Goal: Navigation & Orientation: Find specific page/section

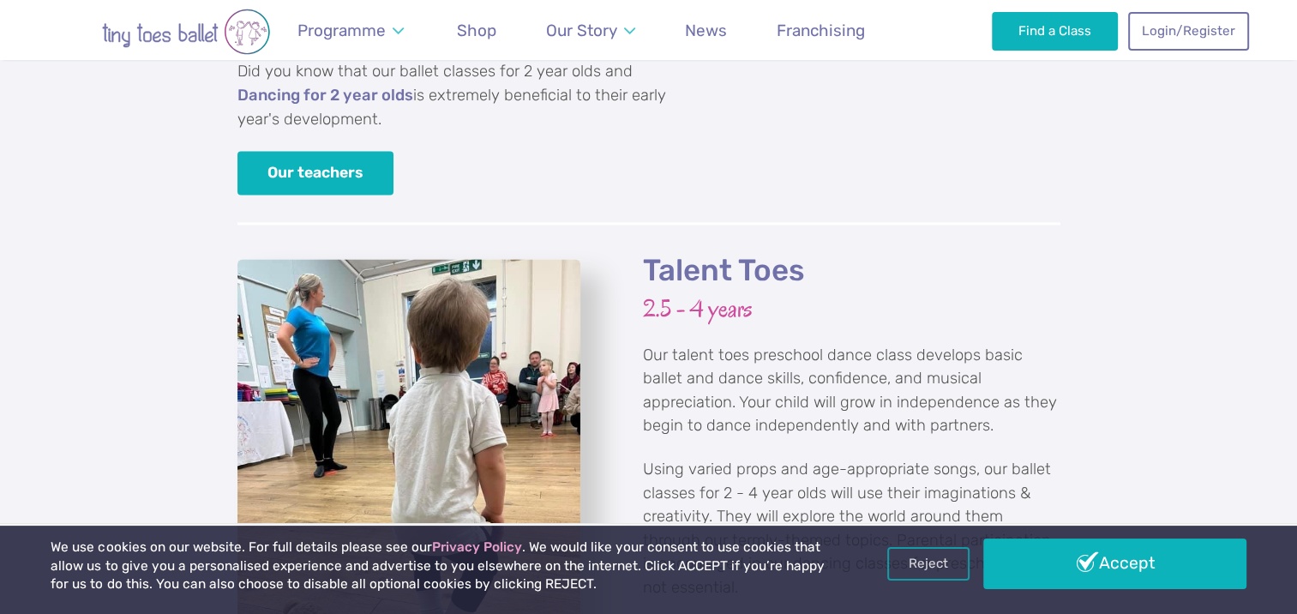
scroll to position [2314, 0]
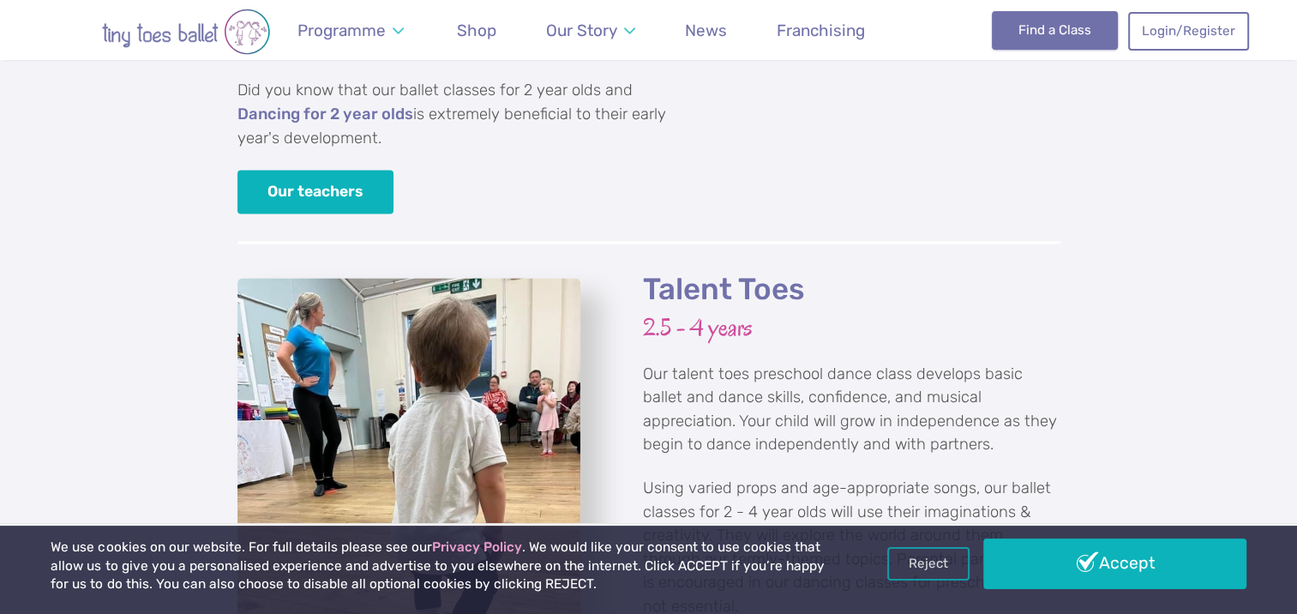
click at [1081, 24] on link "Find a Class" at bounding box center [1055, 30] width 126 height 38
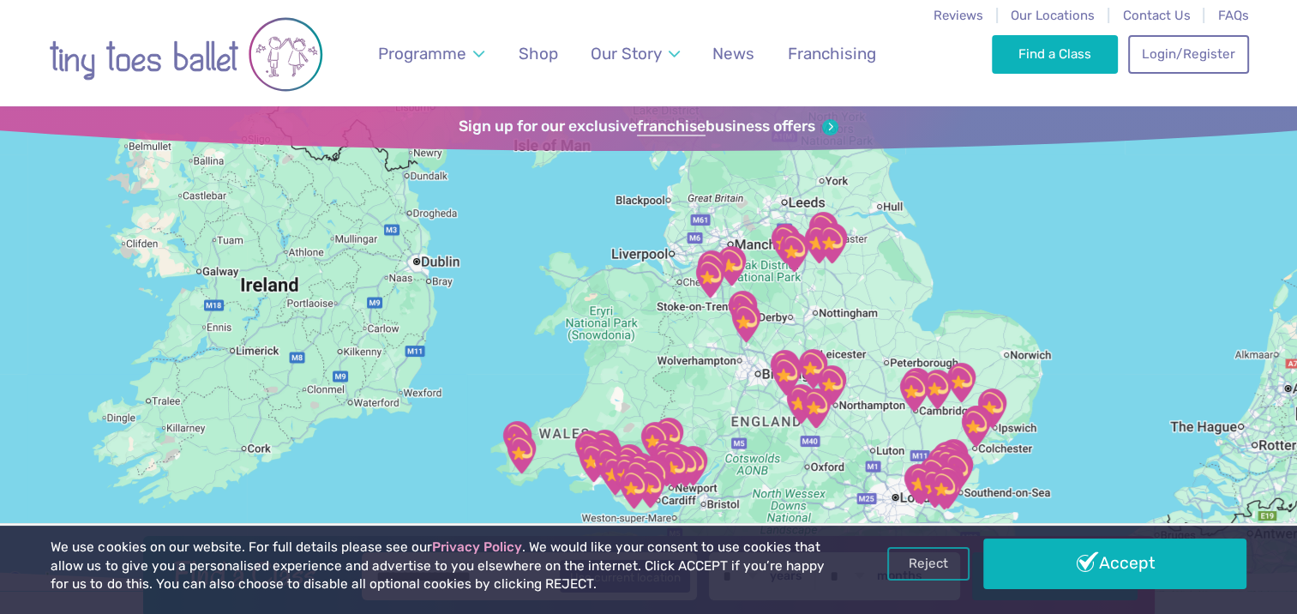
drag, startPoint x: 1004, startPoint y: 336, endPoint x: 1011, endPoint y: 292, distance: 44.4
click at [1011, 292] on div at bounding box center [648, 348] width 1297 height 484
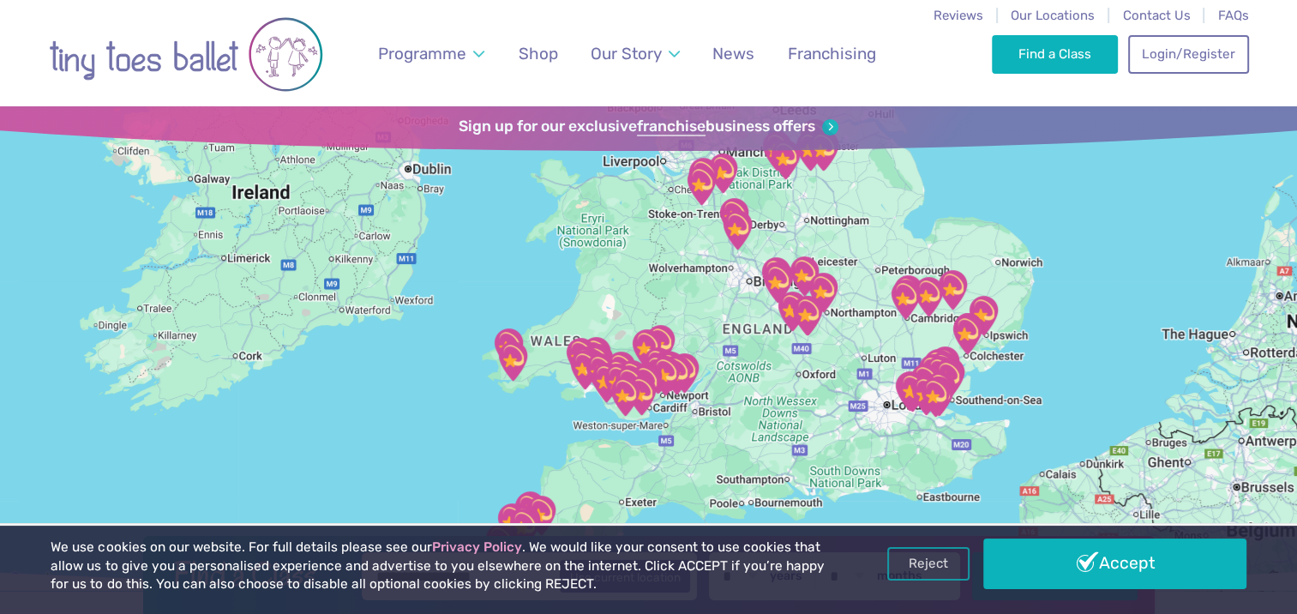
drag, startPoint x: 972, startPoint y: 451, endPoint x: 964, endPoint y: 355, distance: 96.3
click at [964, 357] on img "The Stables" at bounding box center [947, 378] width 43 height 43
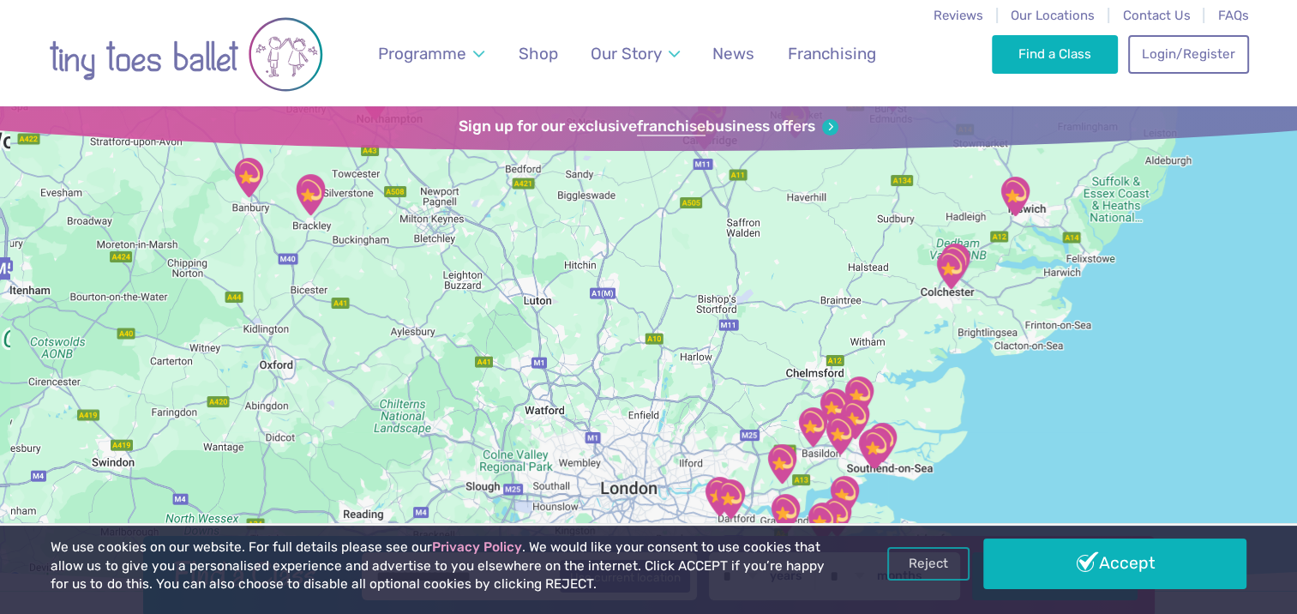
drag, startPoint x: 952, startPoint y: 423, endPoint x: 918, endPoint y: 436, distance: 36.6
click at [1017, 331] on div "To navigate, press the arrow keys." at bounding box center [648, 348] width 1297 height 484
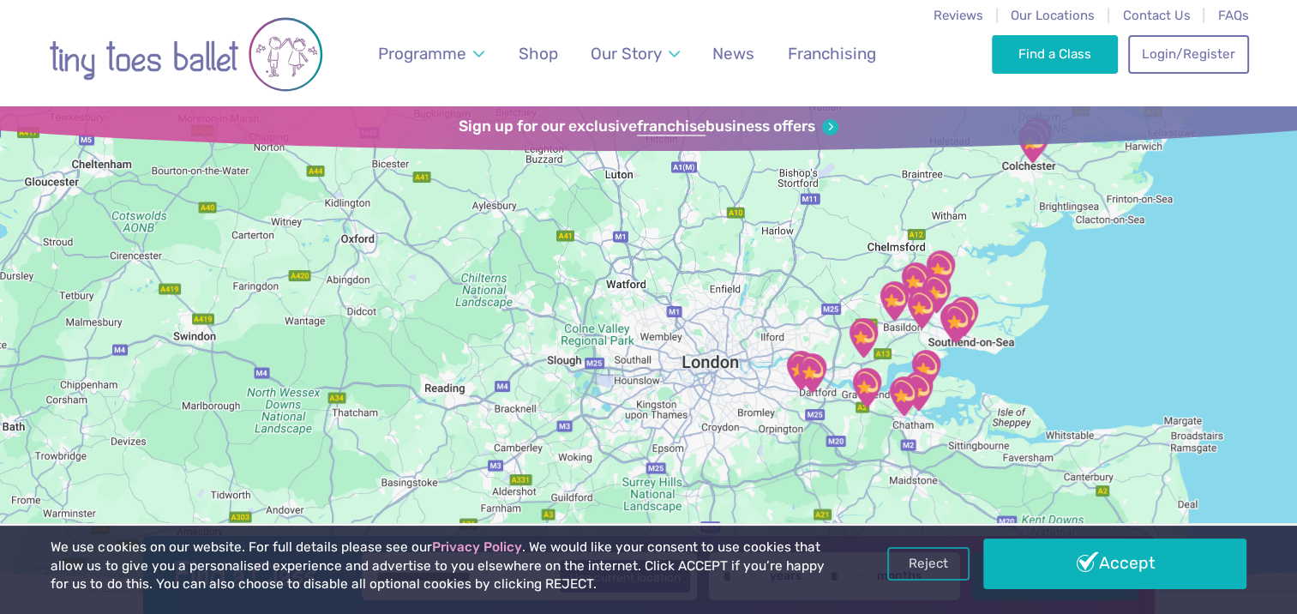
drag, startPoint x: 917, startPoint y: 437, endPoint x: 919, endPoint y: 422, distance: 15.5
click at [919, 416] on div at bounding box center [648, 348] width 1297 height 484
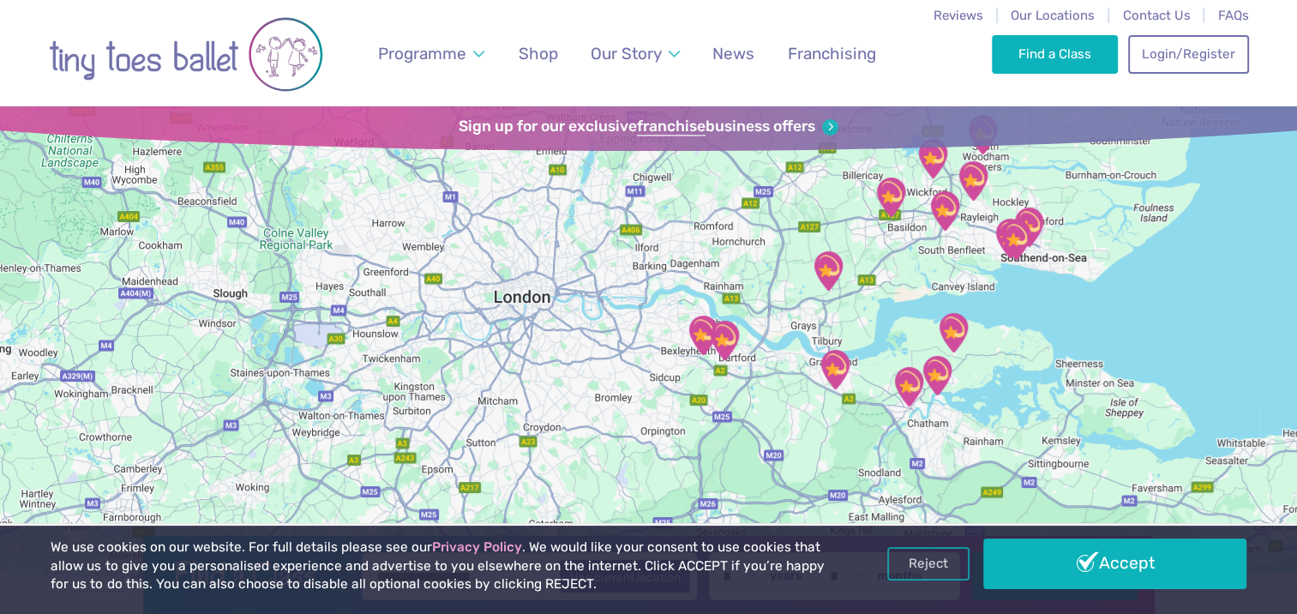
click at [907, 416] on div at bounding box center [648, 348] width 1297 height 484
drag, startPoint x: 864, startPoint y: 415, endPoint x: 930, endPoint y: 397, distance: 68.4
click at [930, 397] on div at bounding box center [648, 348] width 1297 height 484
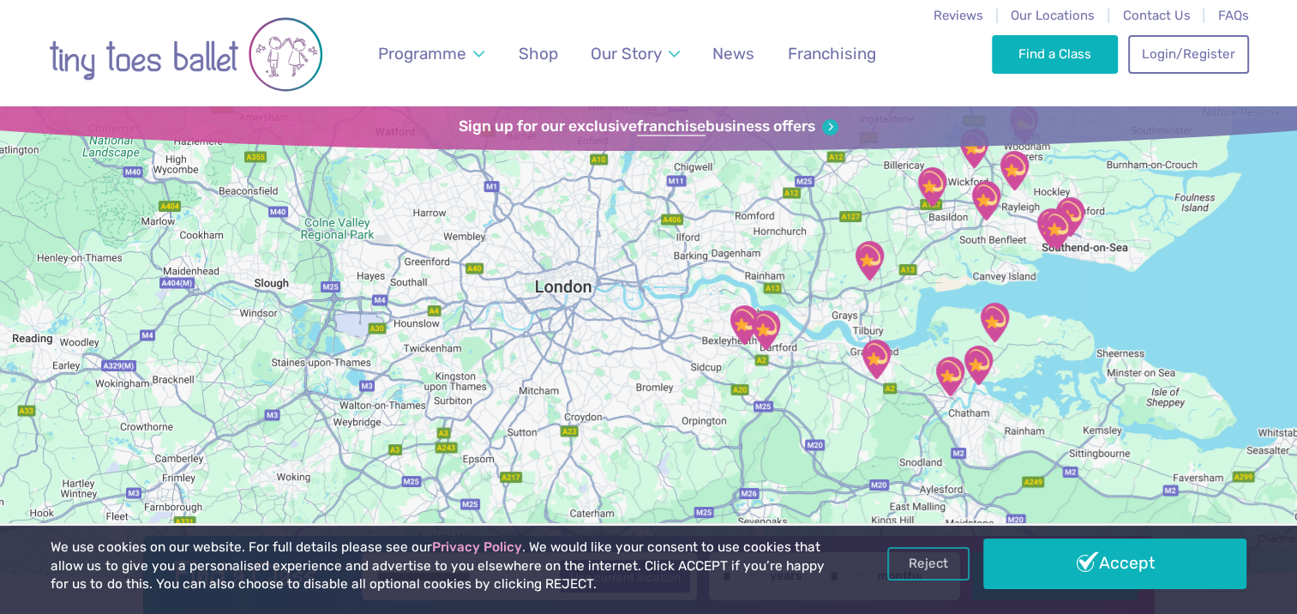
drag, startPoint x: 797, startPoint y: 404, endPoint x: 794, endPoint y: 389, distance: 15.8
click at [837, 394] on div at bounding box center [648, 348] width 1297 height 484
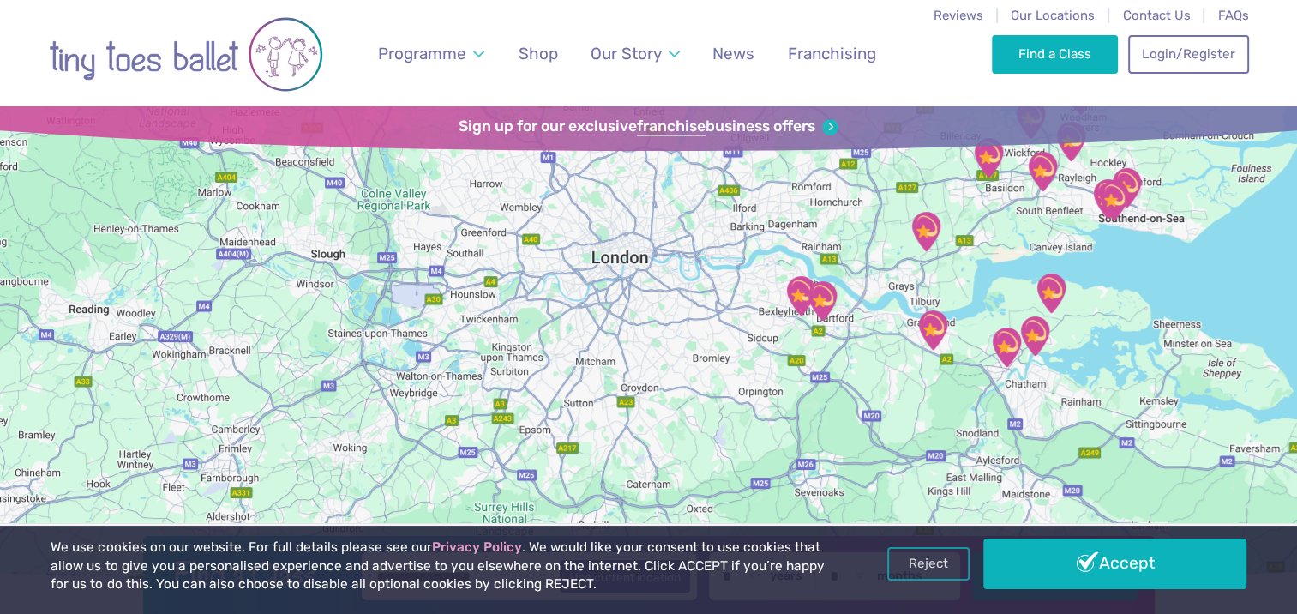
drag, startPoint x: 650, startPoint y: 392, endPoint x: 710, endPoint y: 362, distance: 67.5
click at [710, 362] on div at bounding box center [648, 348] width 1297 height 484
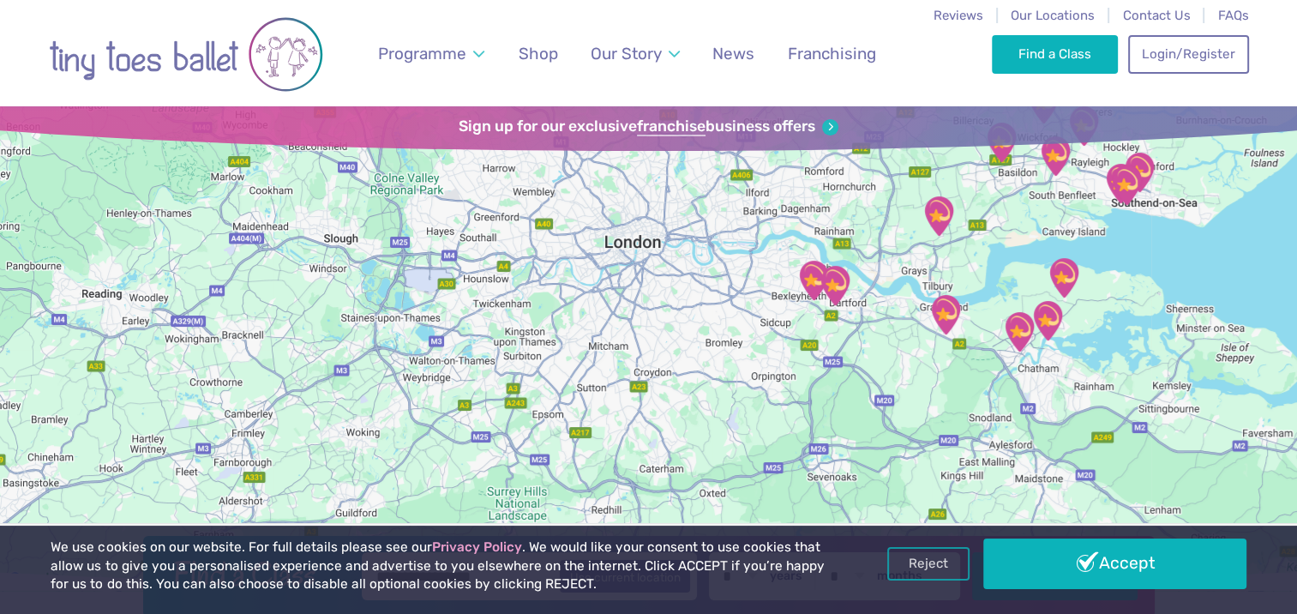
drag, startPoint x: 670, startPoint y: 392, endPoint x: 686, endPoint y: 374, distance: 23.7
click at [686, 374] on div at bounding box center [648, 348] width 1297 height 484
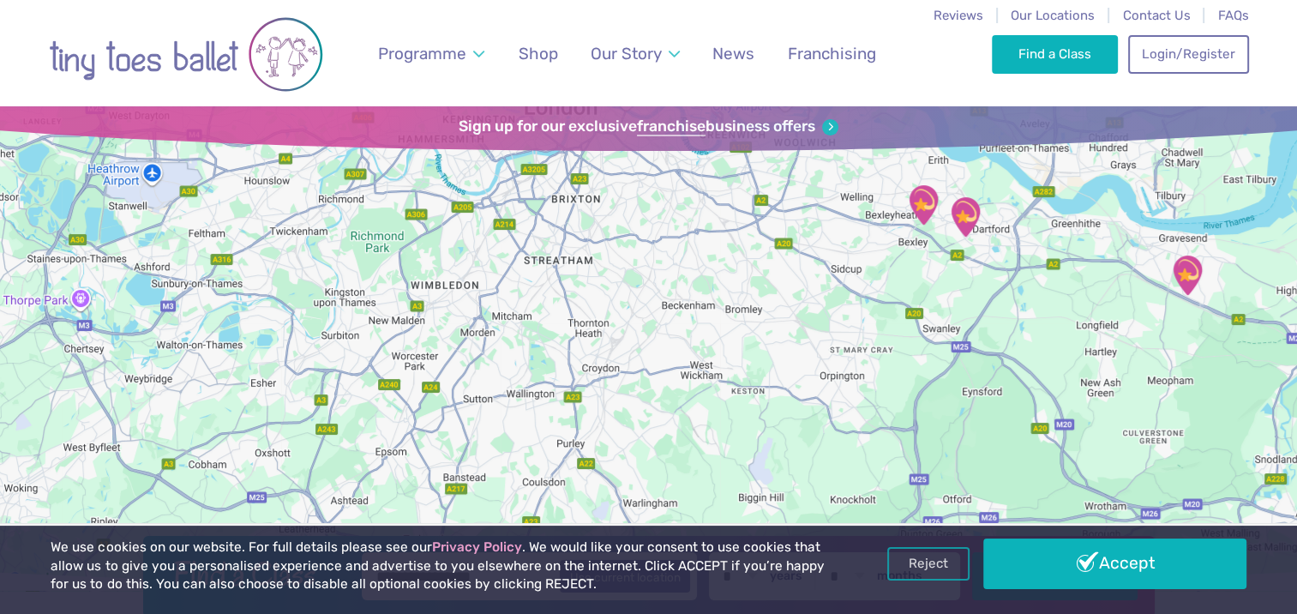
drag, startPoint x: 726, startPoint y: 377, endPoint x: 707, endPoint y: 392, distance: 23.8
click at [742, 363] on div at bounding box center [648, 348] width 1297 height 484
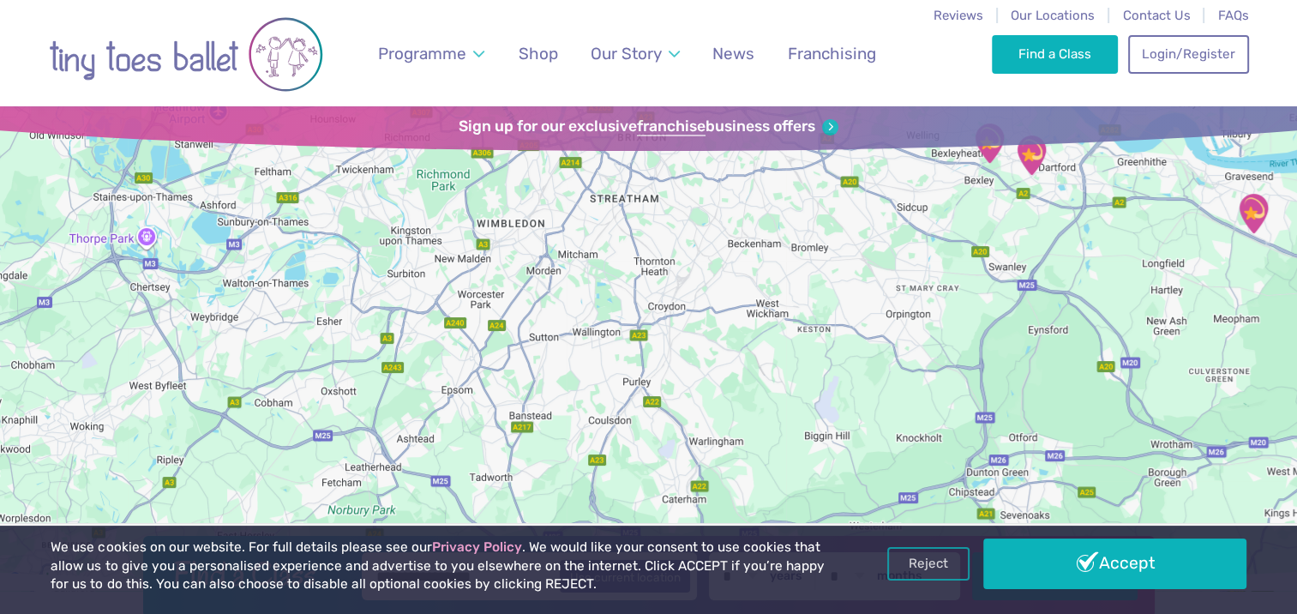
drag, startPoint x: 652, startPoint y: 408, endPoint x: 698, endPoint y: 362, distance: 64.8
click at [698, 362] on div at bounding box center [648, 348] width 1297 height 484
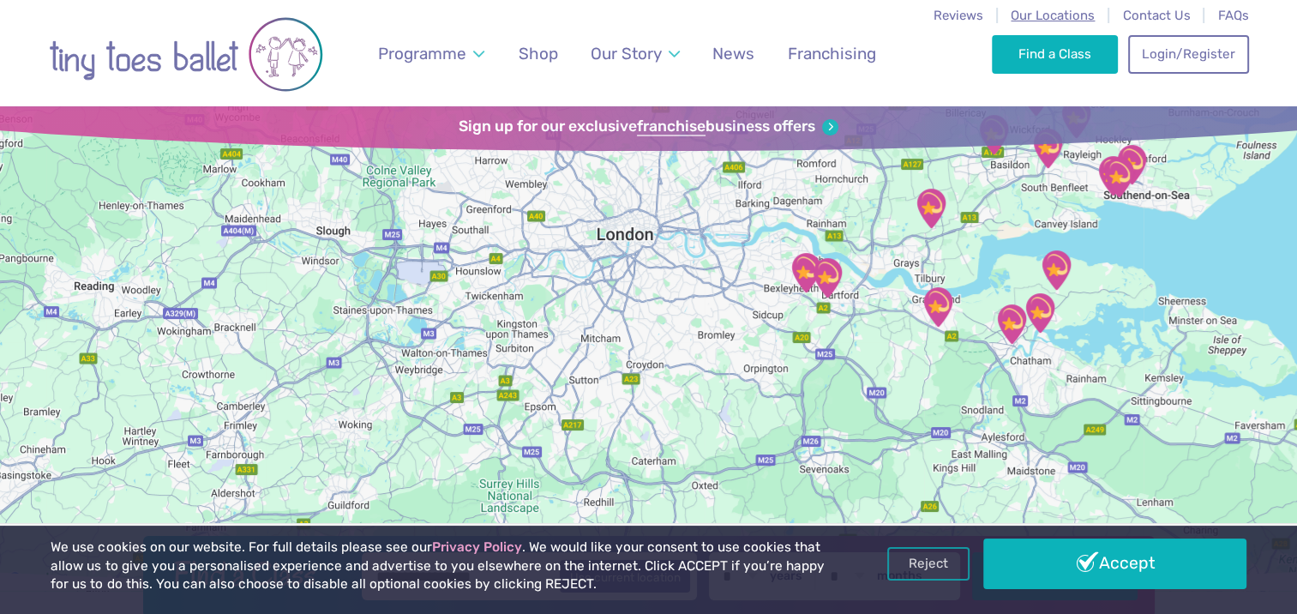
click at [1057, 11] on span "Our Locations" at bounding box center [1052, 15] width 84 height 15
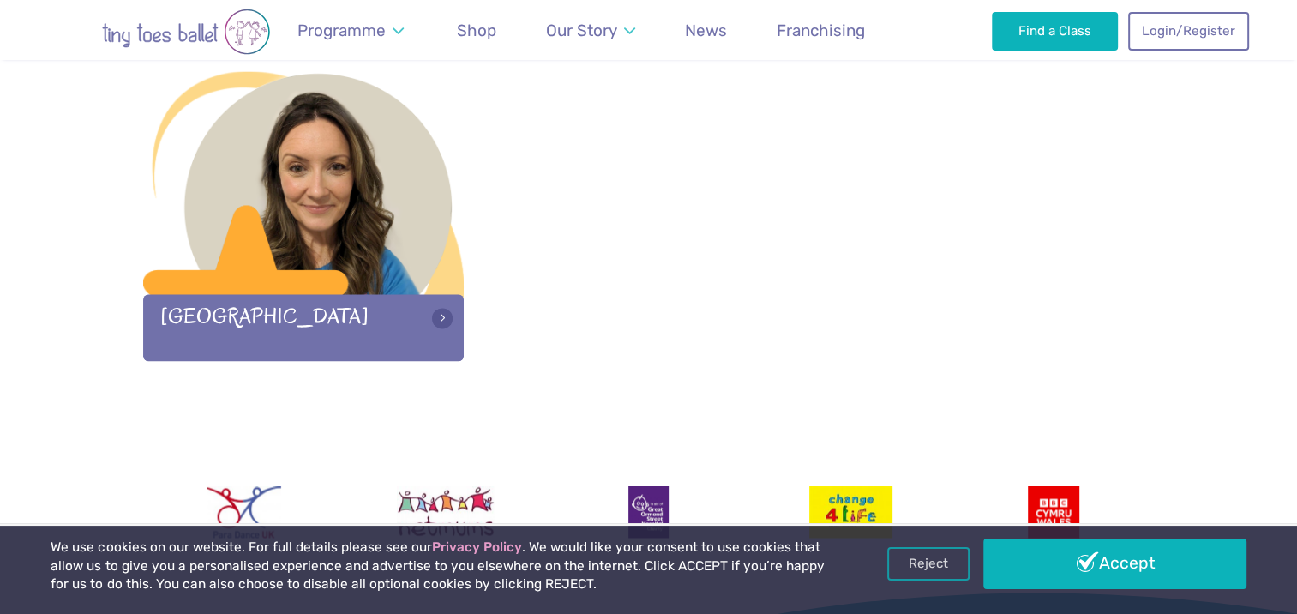
scroll to position [2999, 0]
